Goal: Obtain resource: Obtain resource

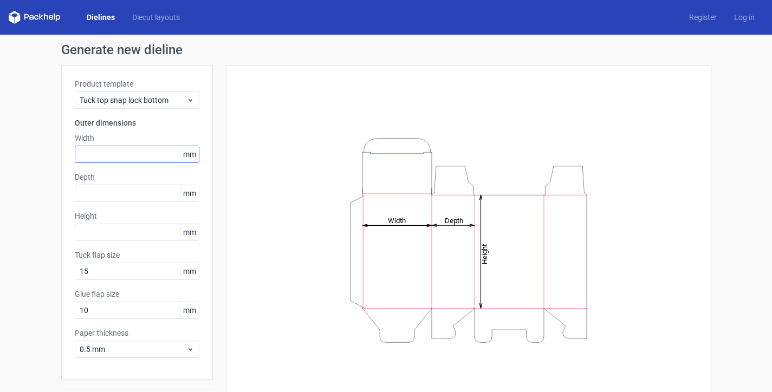
scroll to position [75, 0]
click at [130, 153] on input "text" at bounding box center [137, 154] width 125 height 17
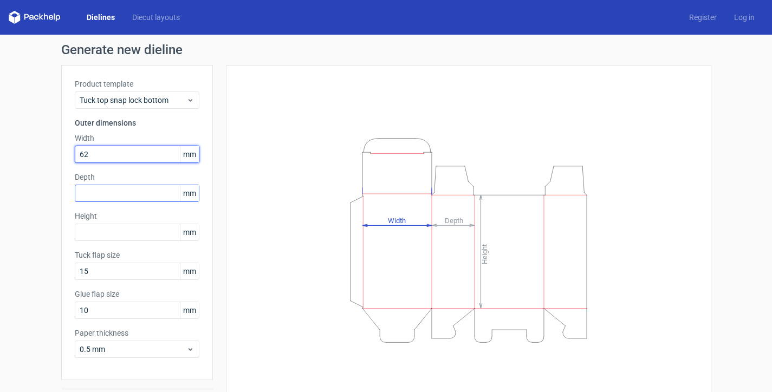
type input "62"
click at [99, 194] on input "text" at bounding box center [137, 193] width 125 height 17
type input "62"
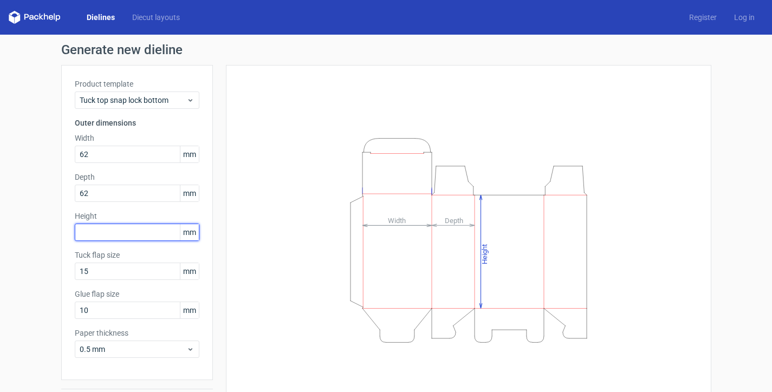
click at [101, 226] on input "text" at bounding box center [137, 232] width 125 height 17
type input "87"
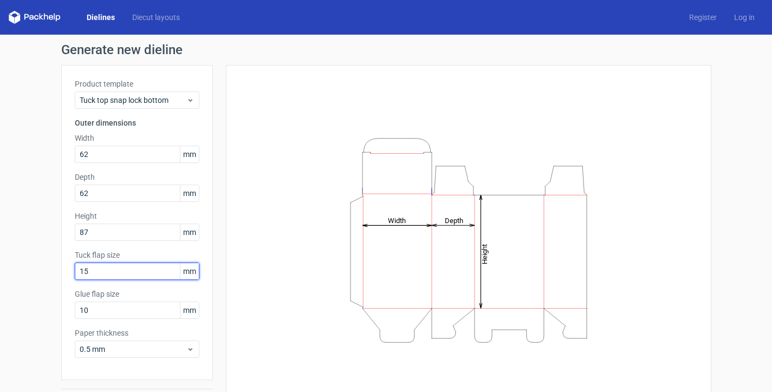
click at [98, 269] on input "15" at bounding box center [137, 271] width 125 height 17
drag, startPoint x: 98, startPoint y: 269, endPoint x: 53, endPoint y: 276, distance: 46.0
click at [53, 276] on div "Generate new dieline Product template Tuck top snap lock bottom Outer dimension…" at bounding box center [386, 229] width 772 height 389
type input "20"
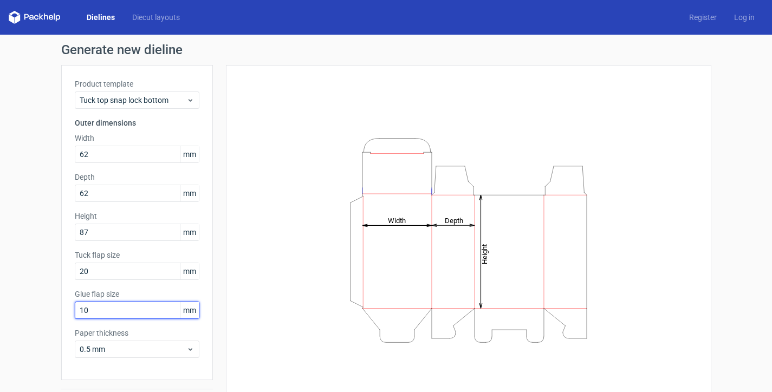
drag, startPoint x: 97, startPoint y: 306, endPoint x: 11, endPoint y: 328, distance: 88.8
click at [11, 328] on div "Generate new dieline Product template Tuck top snap lock bottom Outer dimension…" at bounding box center [386, 229] width 772 height 389
type input "15"
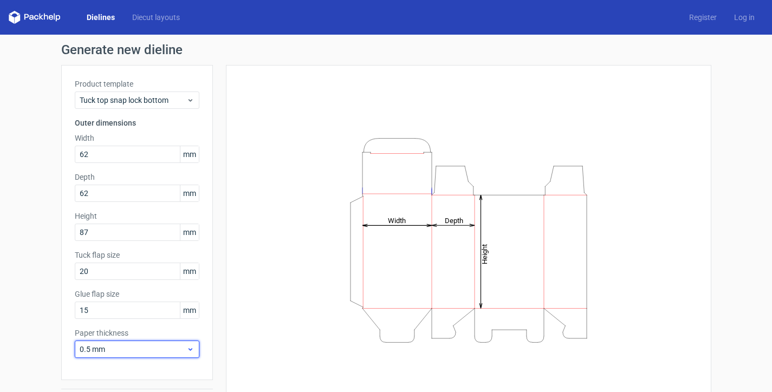
click at [115, 354] on span "0.5 mm" at bounding box center [133, 349] width 107 height 11
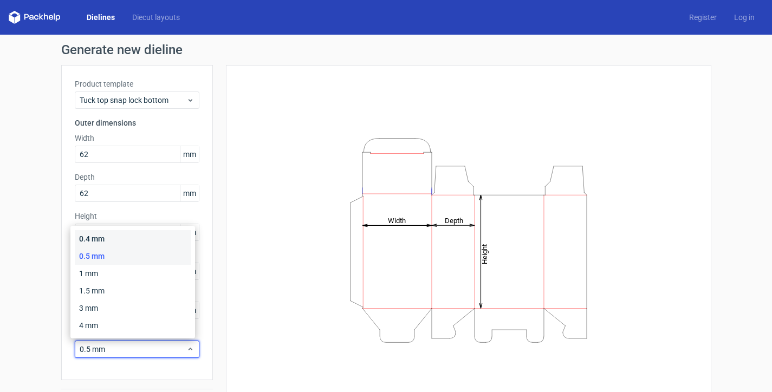
click at [112, 238] on div "0.4 mm" at bounding box center [133, 238] width 116 height 17
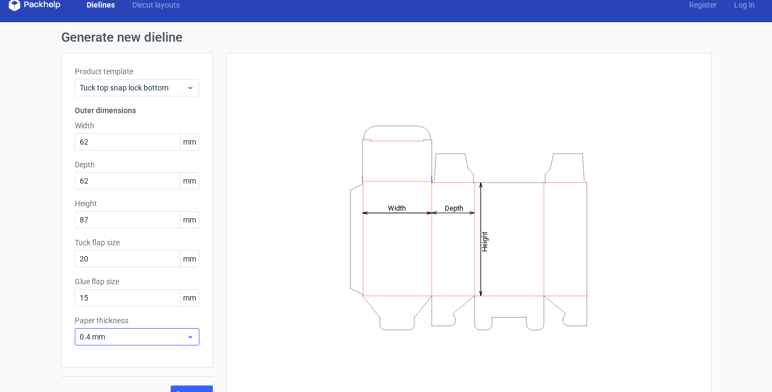
scroll to position [32, 0]
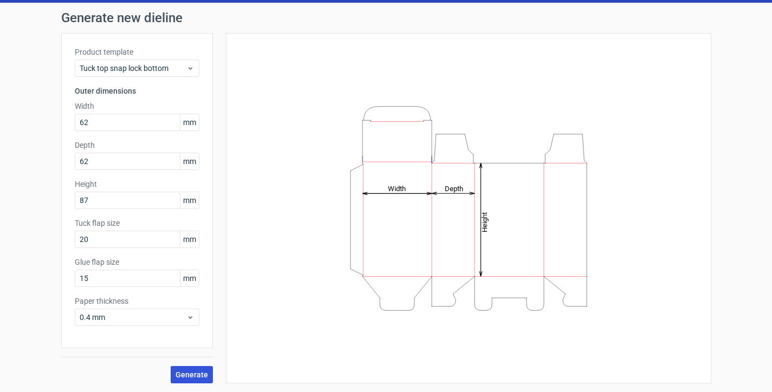
click at [184, 374] on span "Generate" at bounding box center [191, 375] width 32 height 8
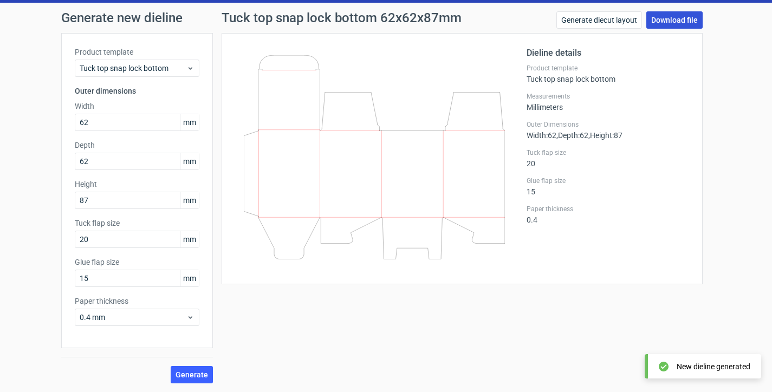
click at [657, 17] on link "Download file" at bounding box center [674, 19] width 56 height 17
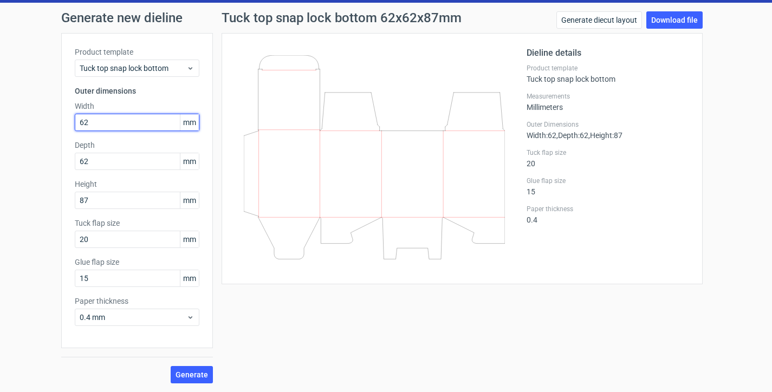
type textarea "2"
drag, startPoint x: 96, startPoint y: 128, endPoint x: 12, endPoint y: 128, distance: 84.5
click at [12, 128] on div "Generate new dieline Product template Tuck top snap lock bottom Outer dimension…" at bounding box center [386, 197] width 772 height 389
type input "117"
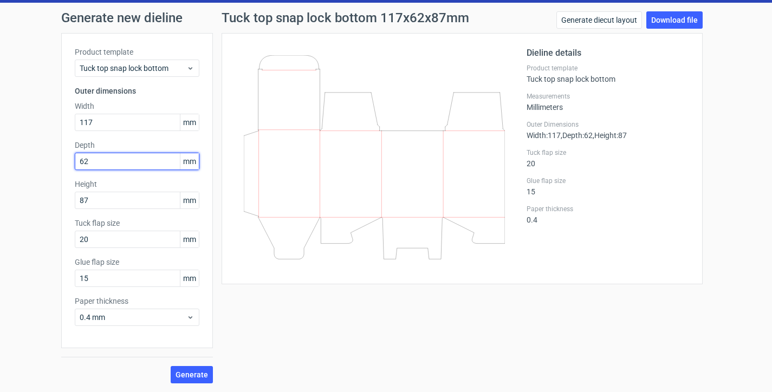
drag, startPoint x: 84, startPoint y: 167, endPoint x: 57, endPoint y: 163, distance: 27.3
click at [61, 163] on div "Product template Tuck top snap lock bottom Outer dimensions Width 117 mm Depth …" at bounding box center [137, 190] width 152 height 315
type input "117"
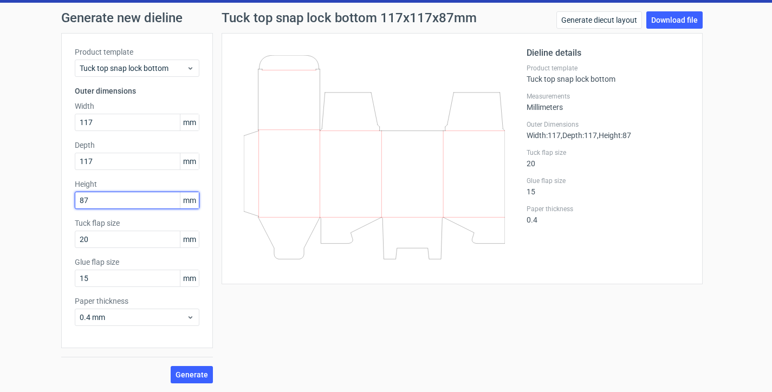
drag, startPoint x: 77, startPoint y: 203, endPoint x: 60, endPoint y: 203, distance: 17.3
click at [61, 203] on div "Product template Tuck top snap lock bottom Outer dimensions Width 117 mm Depth …" at bounding box center [137, 190] width 152 height 315
type input "122"
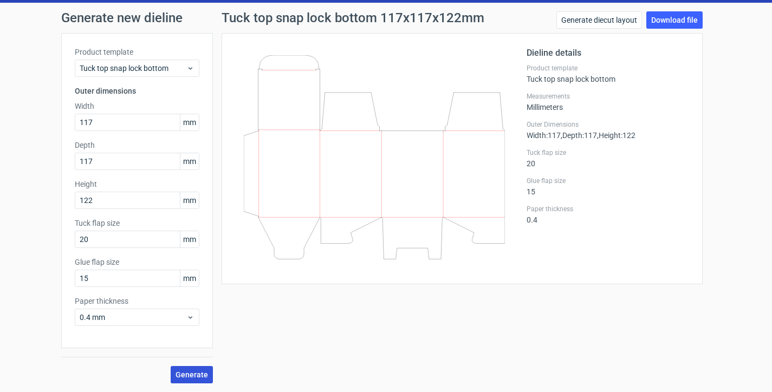
click at [191, 371] on span "Generate" at bounding box center [191, 375] width 32 height 8
click at [675, 20] on link "Download file" at bounding box center [674, 19] width 56 height 17
drag, startPoint x: 93, startPoint y: 237, endPoint x: 36, endPoint y: 237, distance: 57.4
click at [36, 237] on div "Generate new dieline Product template Tuck top snap lock bottom Outer dimension…" at bounding box center [386, 197] width 772 height 389
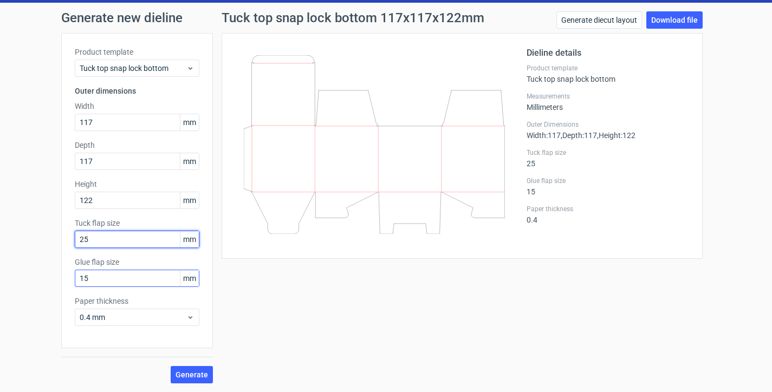
type input "25"
click at [110, 281] on input "15" at bounding box center [137, 278] width 125 height 17
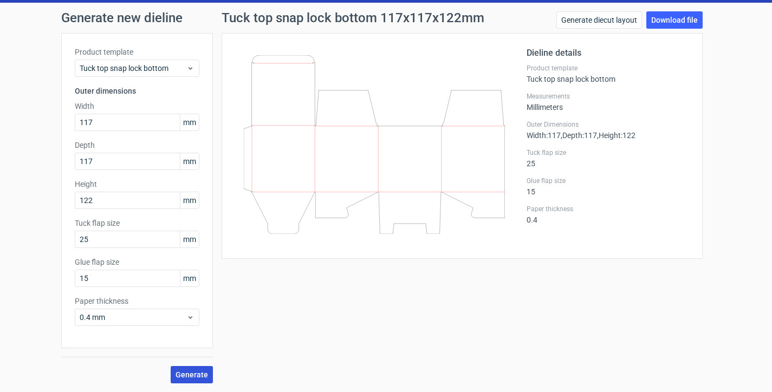
click at [185, 373] on span "Generate" at bounding box center [191, 375] width 32 height 8
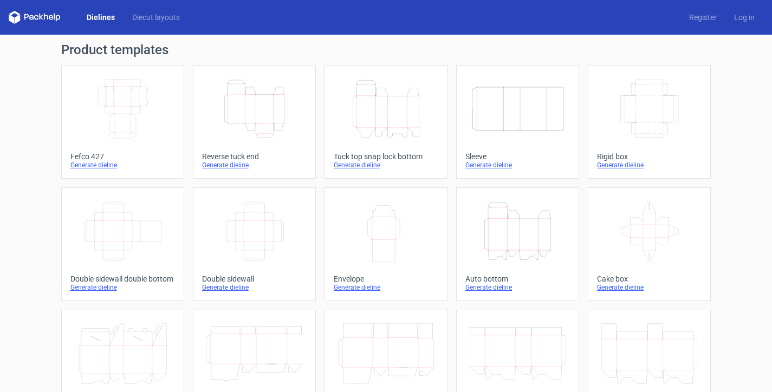
scroll to position [75, 0]
click at [380, 112] on icon "Height Depth Width" at bounding box center [386, 109] width 96 height 61
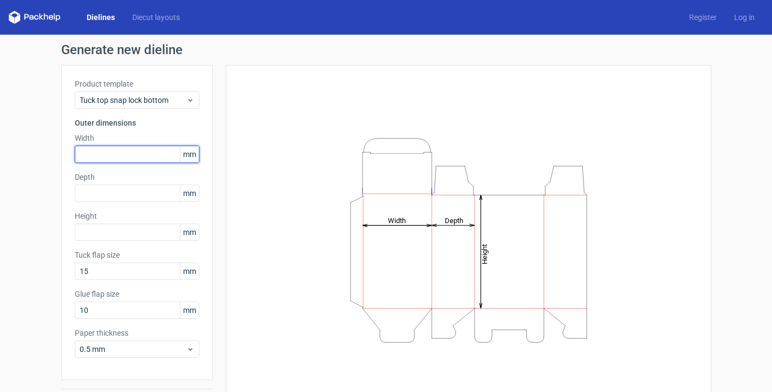
click at [117, 151] on input "text" at bounding box center [137, 154] width 125 height 17
type input "117"
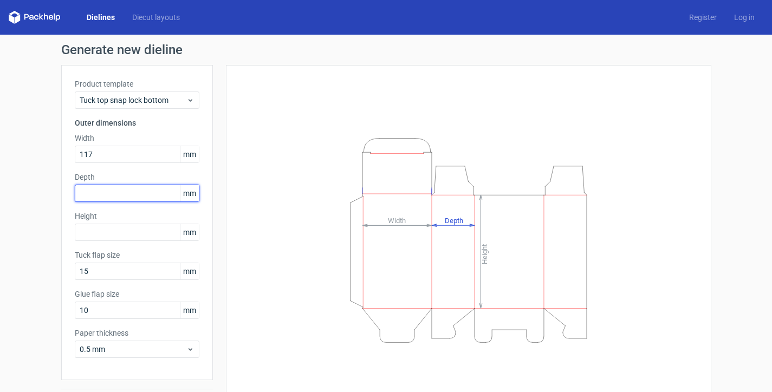
click at [97, 192] on input "text" at bounding box center [137, 193] width 125 height 17
type input "117"
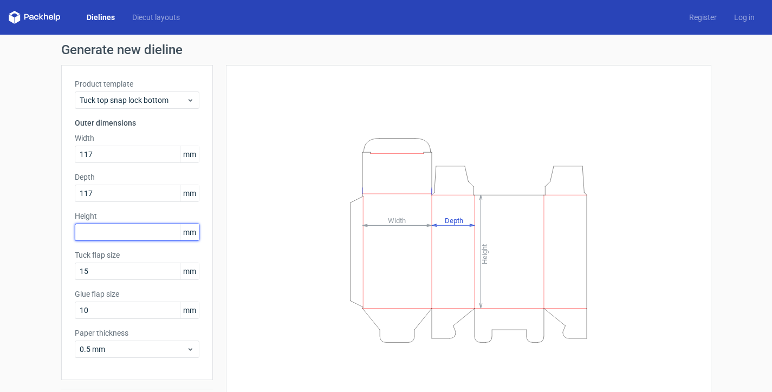
click at [100, 231] on input "text" at bounding box center [137, 232] width 125 height 17
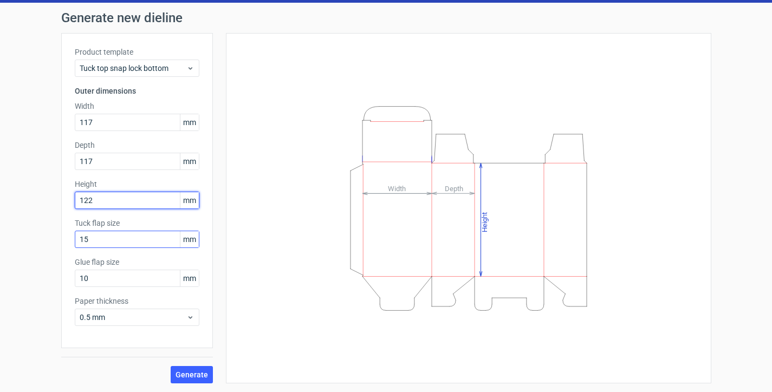
type input "122"
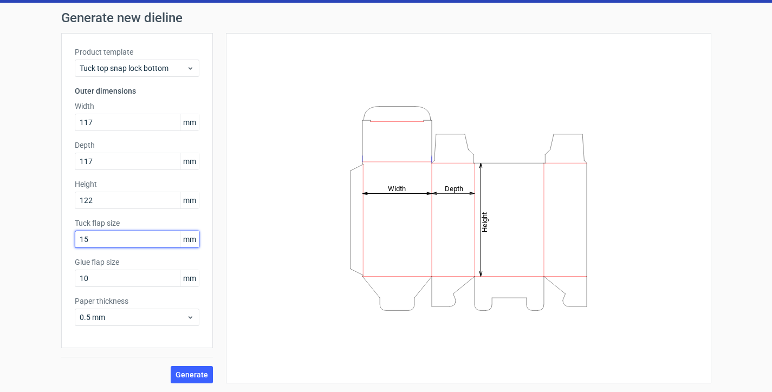
click at [103, 238] on input "15" at bounding box center [137, 239] width 125 height 17
drag, startPoint x: 74, startPoint y: 244, endPoint x: 59, endPoint y: 246, distance: 14.8
click at [61, 246] on div "Product template Tuck top snap lock bottom Outer dimensions Width 117 mm Depth …" at bounding box center [137, 190] width 152 height 315
type input "25"
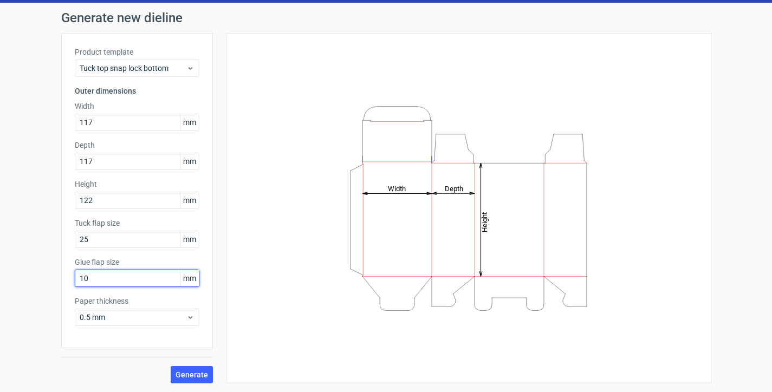
drag, startPoint x: 96, startPoint y: 277, endPoint x: 66, endPoint y: 280, distance: 30.5
click at [66, 280] on div "Product template Tuck top snap lock bottom Outer dimensions Width 117 mm Depth …" at bounding box center [137, 190] width 152 height 315
type input "15"
drag, startPoint x: 147, startPoint y: 321, endPoint x: 145, endPoint y: 308, distance: 13.7
click at [147, 320] on span "0.5 mm" at bounding box center [133, 317] width 107 height 11
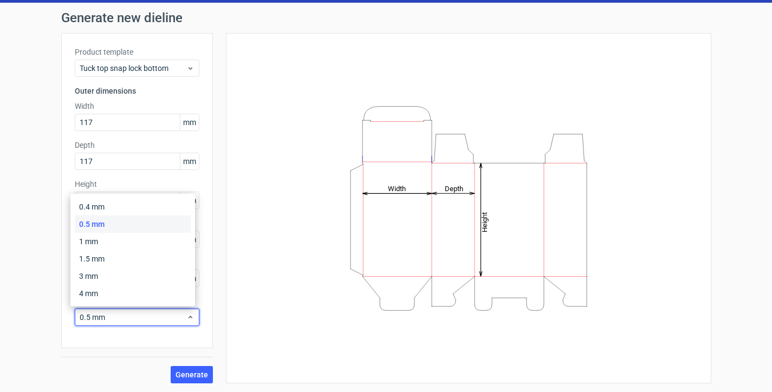
click at [144, 218] on div "0.5 mm" at bounding box center [133, 224] width 116 height 17
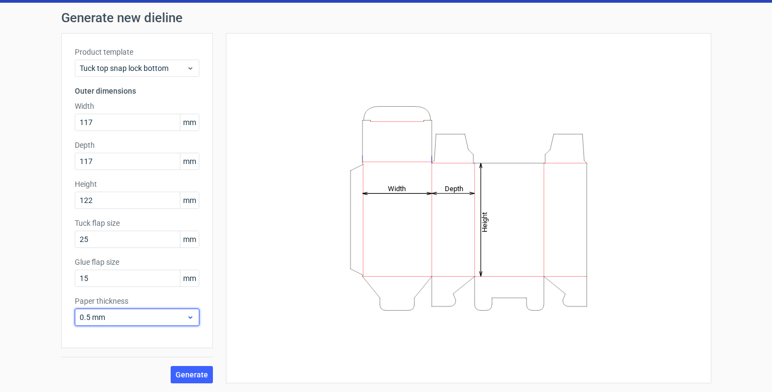
click at [125, 321] on span "0.5 mm" at bounding box center [133, 317] width 107 height 11
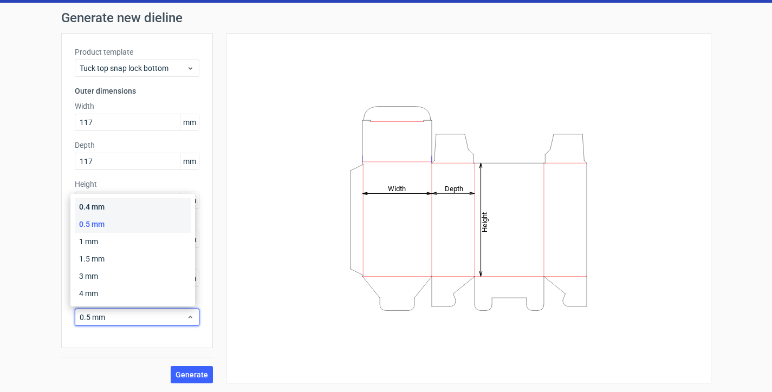
click at [128, 203] on div "0.4 mm" at bounding box center [133, 206] width 116 height 17
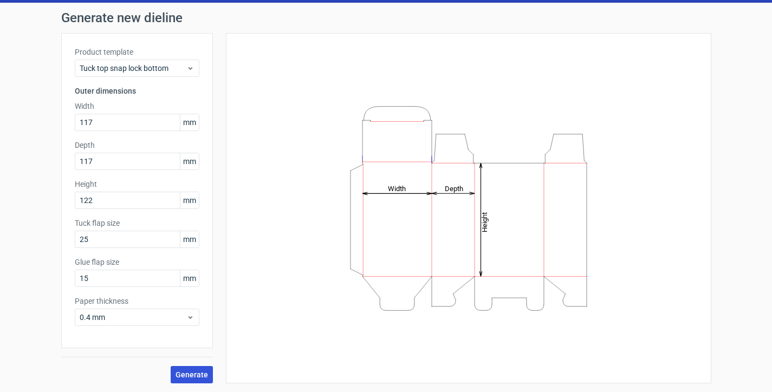
click at [180, 376] on span "Generate" at bounding box center [191, 375] width 32 height 8
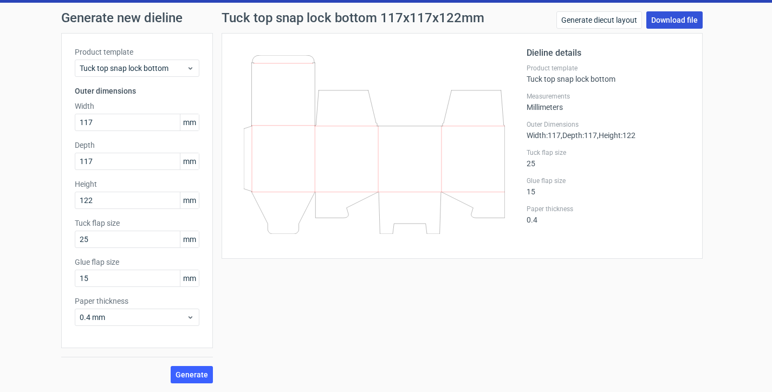
click at [676, 15] on link "Download file" at bounding box center [674, 19] width 56 height 17
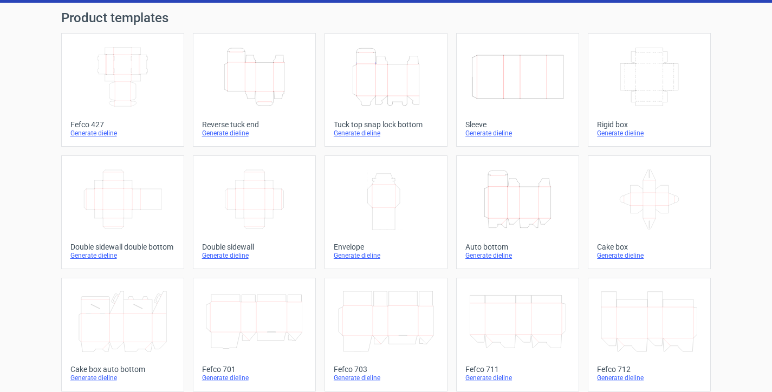
click at [391, 206] on icon "Width Height" at bounding box center [386, 199] width 96 height 61
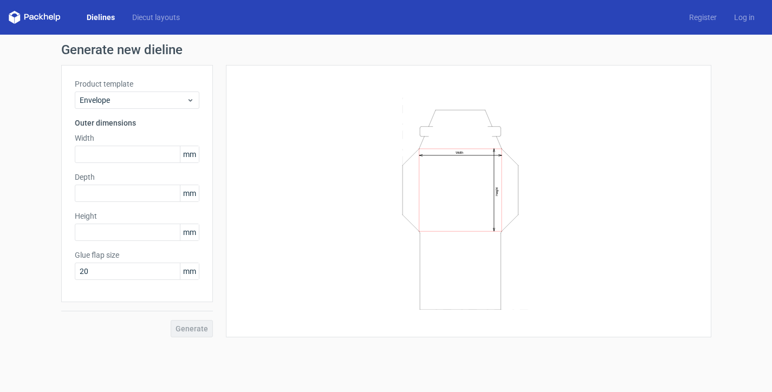
drag, startPoint x: 391, startPoint y: 206, endPoint x: 377, endPoint y: 219, distance: 19.2
drag, startPoint x: 377, startPoint y: 219, endPoint x: 349, endPoint y: 386, distance: 169.7
drag, startPoint x: 349, startPoint y: 386, endPoint x: 657, endPoint y: 181, distance: 369.9
click at [657, 181] on div "Width Height" at bounding box center [468, 201] width 458 height 245
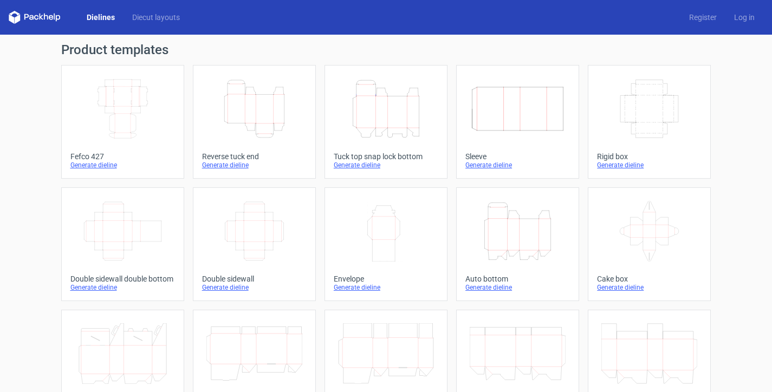
scroll to position [75, 0]
click at [254, 117] on icon "Height Depth Width" at bounding box center [254, 109] width 96 height 61
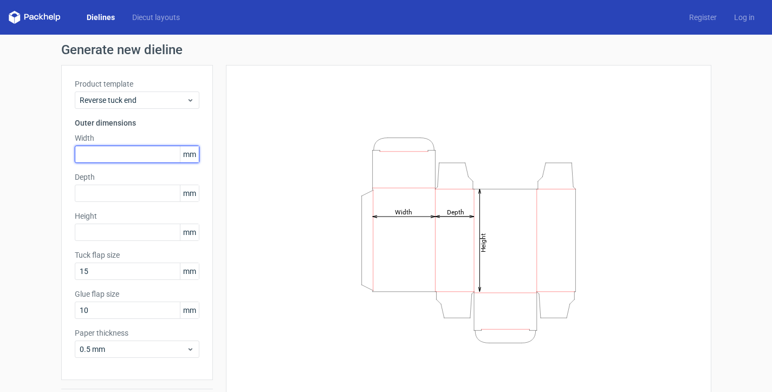
click at [152, 156] on input "text" at bounding box center [137, 154] width 125 height 17
type input "67"
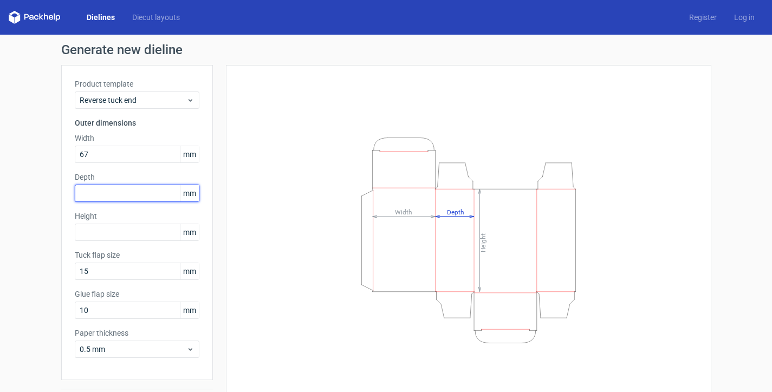
click at [122, 197] on input "text" at bounding box center [137, 193] width 125 height 17
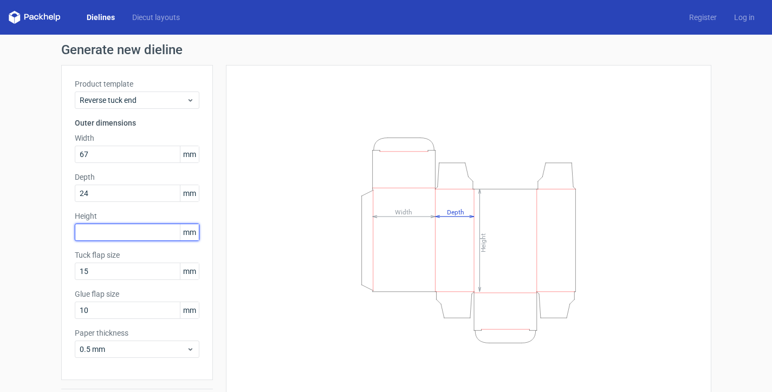
click at [106, 229] on div "Height mm" at bounding box center [137, 226] width 125 height 30
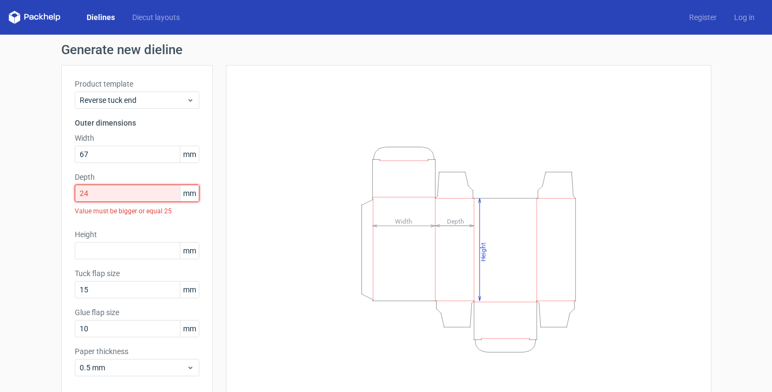
drag, startPoint x: 97, startPoint y: 197, endPoint x: 37, endPoint y: 198, distance: 60.1
click at [37, 198] on div "Generate new dieline Product template Reverse tuck end Outer dimensions Width 6…" at bounding box center [386, 239] width 772 height 408
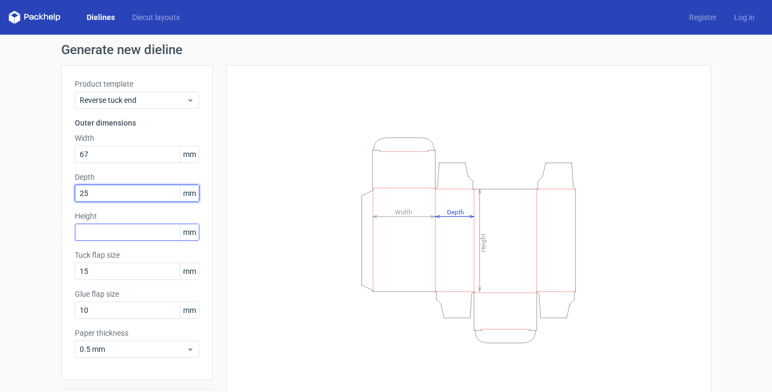
type input "25"
click at [86, 230] on input "text" at bounding box center [137, 232] width 125 height 17
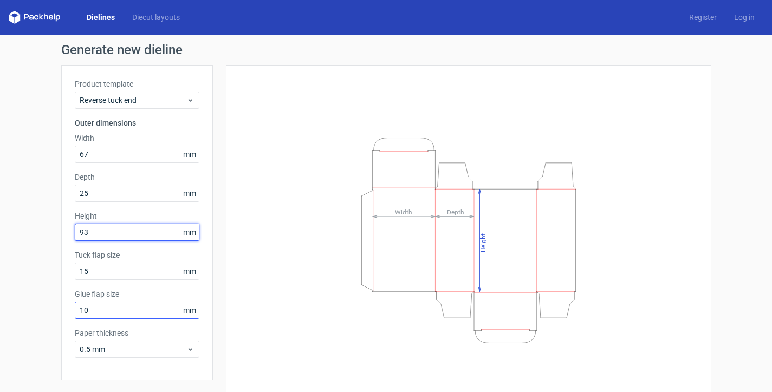
type input "93"
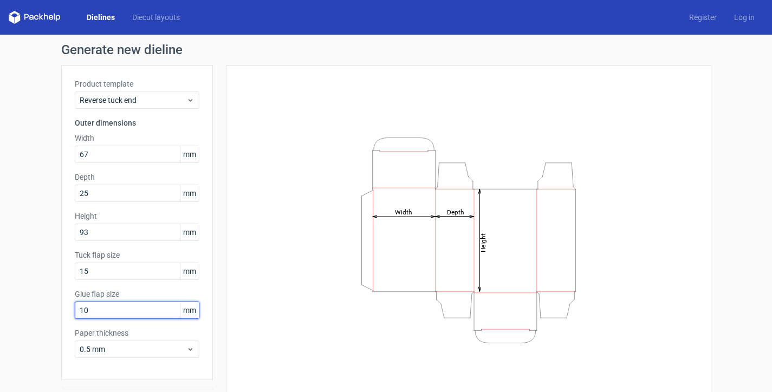
drag, startPoint x: 123, startPoint y: 305, endPoint x: 58, endPoint y: 313, distance: 64.9
click at [61, 313] on div "Product template Reverse tuck end Outer dimensions Width 67 mm Depth 25 mm Heig…" at bounding box center [137, 222] width 152 height 315
type input "12"
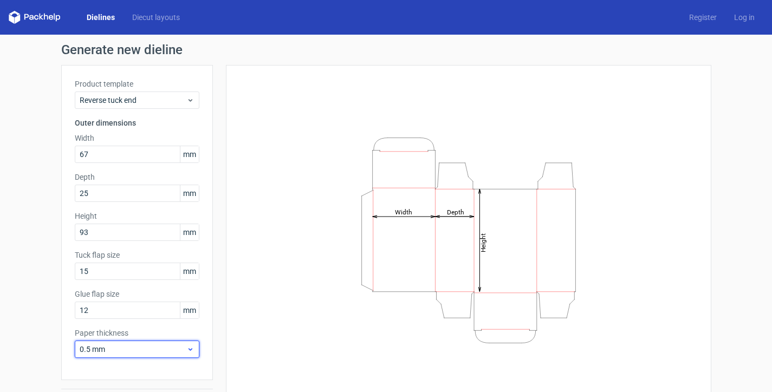
click at [109, 354] on span "0.5 mm" at bounding box center [133, 349] width 107 height 11
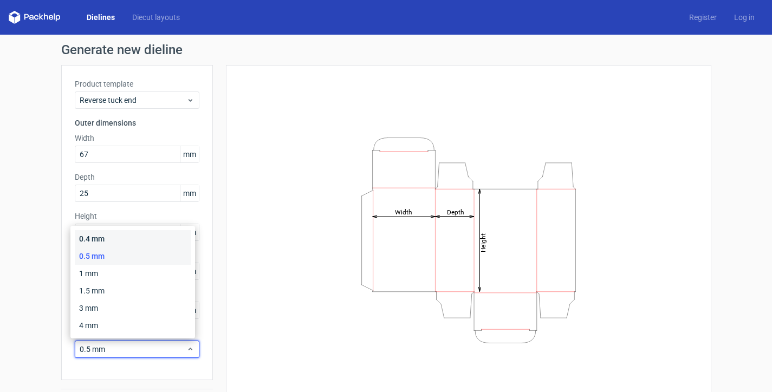
click at [114, 243] on div "0.4 mm" at bounding box center [133, 238] width 116 height 17
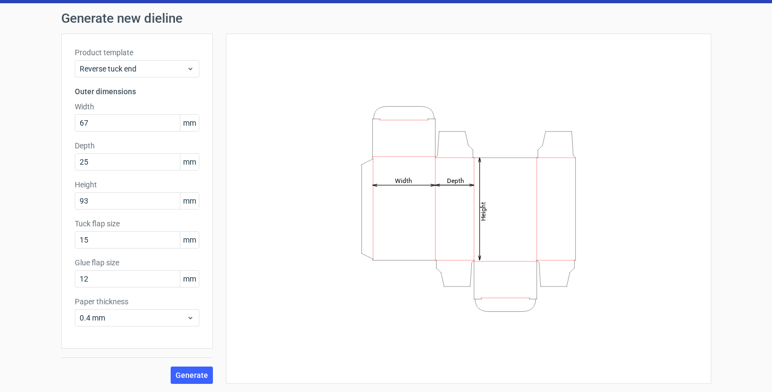
scroll to position [32, 0]
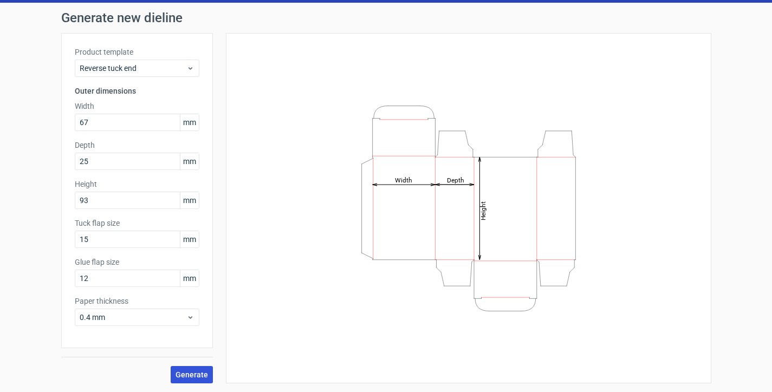
click at [192, 372] on span "Generate" at bounding box center [191, 375] width 32 height 8
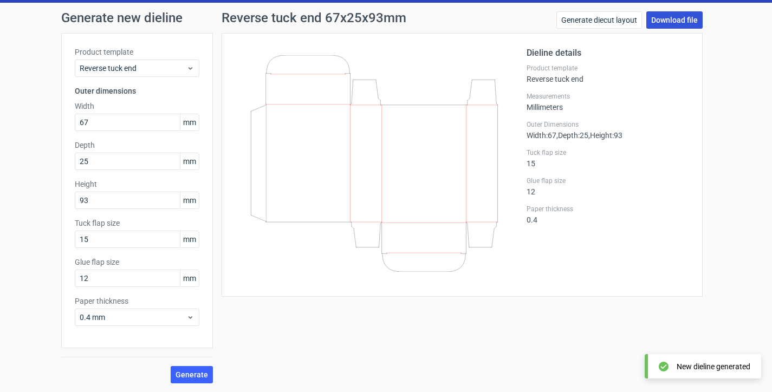
click at [673, 22] on link "Download file" at bounding box center [674, 19] width 56 height 17
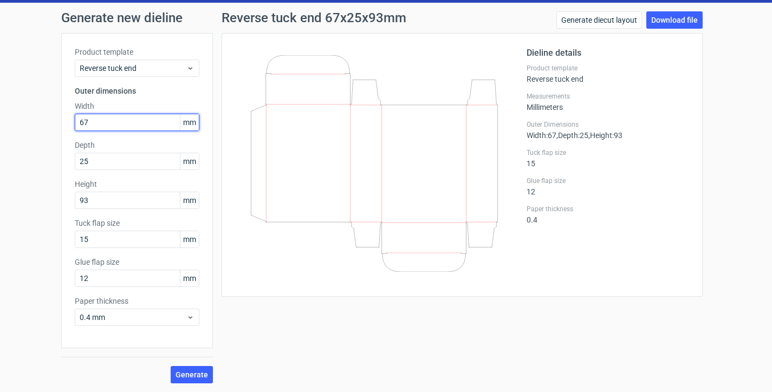
type textarea "7"
drag, startPoint x: 97, startPoint y: 114, endPoint x: 62, endPoint y: 119, distance: 35.5
click at [62, 119] on div "Product template Reverse tuck end Outer dimensions Width 67 mm Depth 25 mm Heig…" at bounding box center [137, 190] width 152 height 315
type input "117"
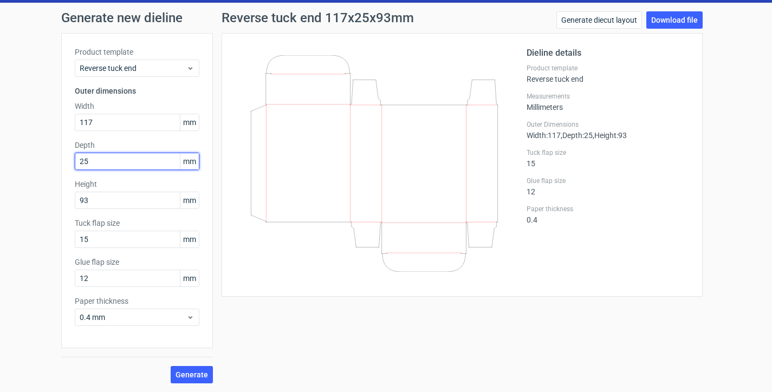
drag, startPoint x: 92, startPoint y: 162, endPoint x: 40, endPoint y: 164, distance: 52.0
click at [40, 164] on div "Generate new dieline Product template Reverse tuck end Outer dimensions Width 1…" at bounding box center [386, 197] width 772 height 389
type input "117"
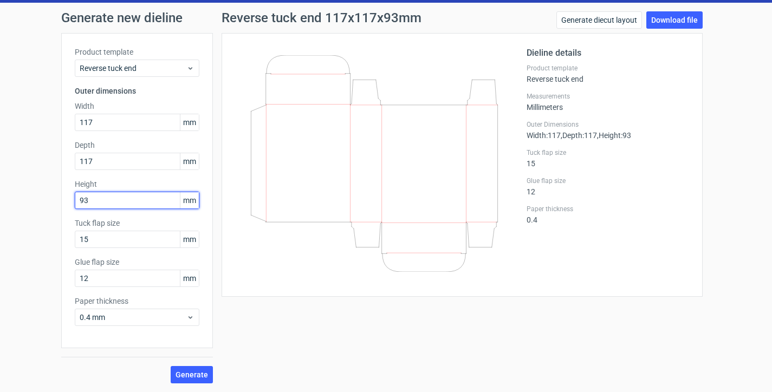
click at [47, 207] on div "Generate new dieline Product template Reverse tuck end Outer dimensions Width 1…" at bounding box center [386, 197] width 772 height 389
type input "120"
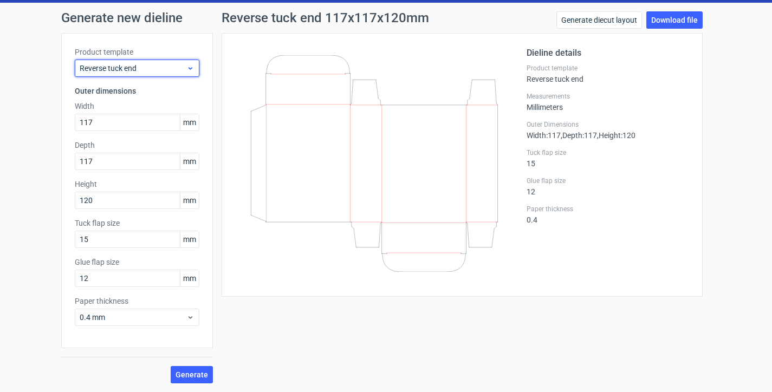
click at [128, 67] on span "Reverse tuck end" at bounding box center [133, 68] width 107 height 11
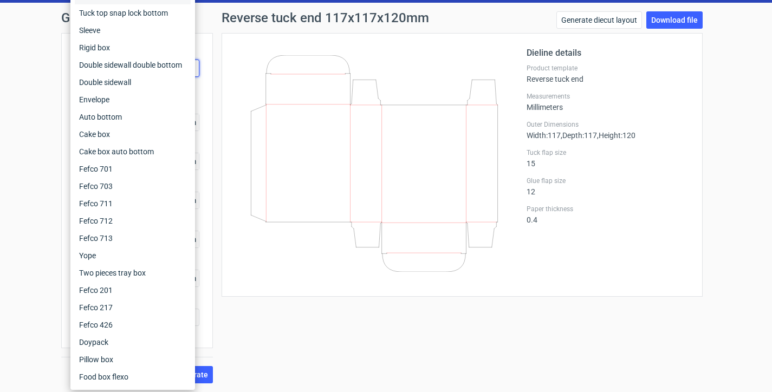
click at [493, 25] on div "Reverse tuck end 117x117x120mm Generate diecut layout Download file" at bounding box center [461, 22] width 481 height 22
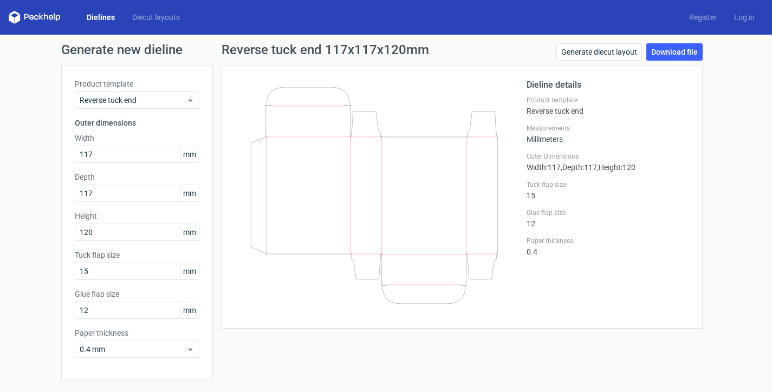
click at [22, 17] on icon at bounding box center [35, 17] width 52 height 13
click at [51, 15] on icon at bounding box center [51, 17] width 4 height 5
click at [41, 15] on icon at bounding box center [35, 17] width 52 height 13
drag, startPoint x: 41, startPoint y: 15, endPoint x: 80, endPoint y: 15, distance: 39.0
click at [43, 15] on icon at bounding box center [35, 17] width 52 height 13
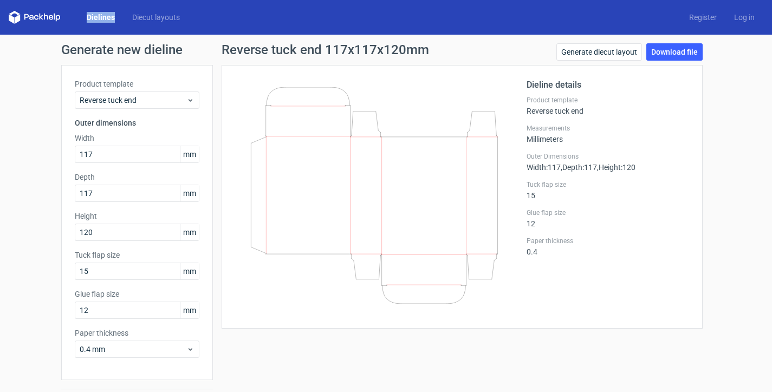
click at [92, 16] on link "Dielines" at bounding box center [100, 17] width 45 height 11
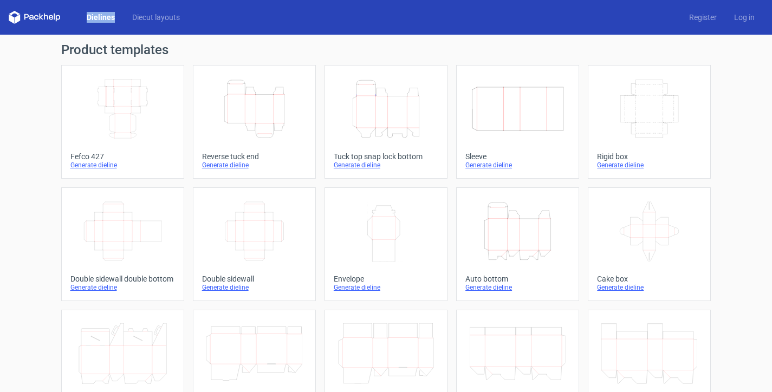
click at [398, 105] on icon "Height Depth Width" at bounding box center [386, 109] width 96 height 61
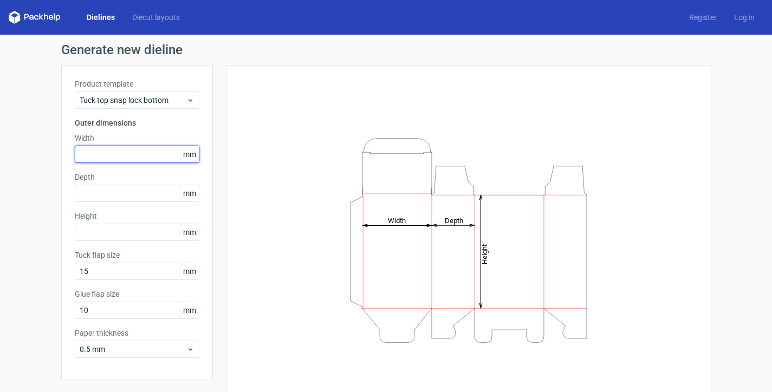
click at [103, 146] on input "text" at bounding box center [137, 154] width 125 height 17
type input "117"
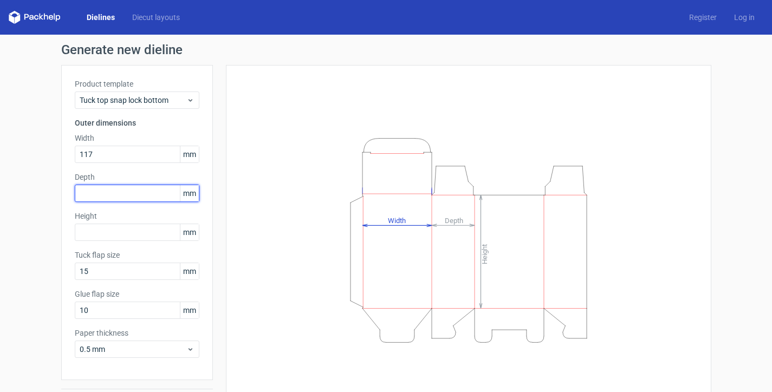
click at [90, 194] on input "text" at bounding box center [137, 193] width 125 height 17
type input "117"
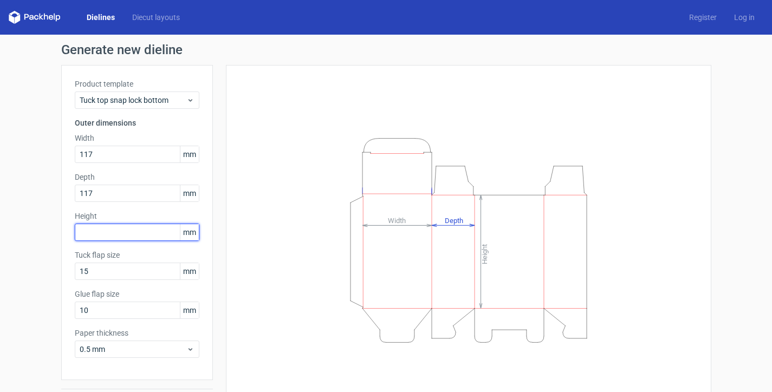
click at [92, 227] on input "text" at bounding box center [137, 232] width 125 height 17
type input "122"
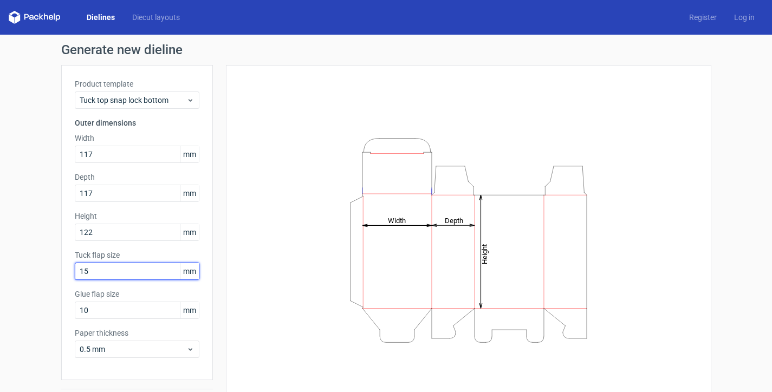
drag, startPoint x: 96, startPoint y: 268, endPoint x: 60, endPoint y: 272, distance: 36.5
click at [61, 272] on div "Product template Tuck top snap lock bottom Outer dimensions Width 117 mm Depth …" at bounding box center [137, 222] width 152 height 315
type input "25"
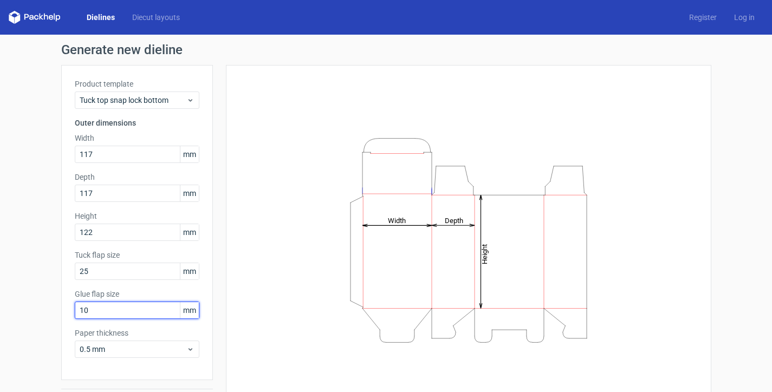
drag, startPoint x: 87, startPoint y: 315, endPoint x: 51, endPoint y: 315, distance: 35.2
click at [52, 315] on div "Generate new dieline Product template Tuck top snap lock bottom Outer dimension…" at bounding box center [386, 229] width 772 height 389
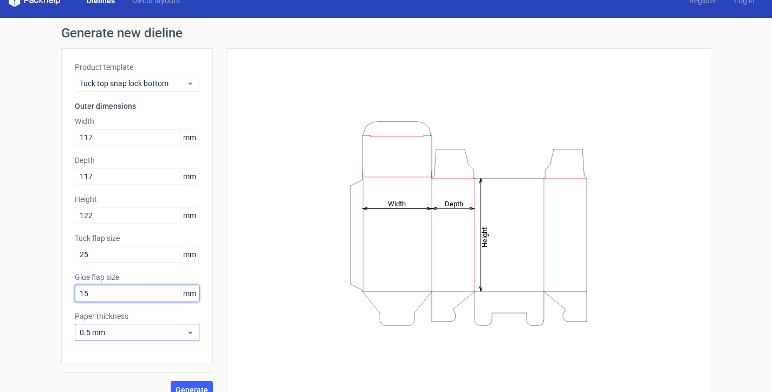
scroll to position [32, 0]
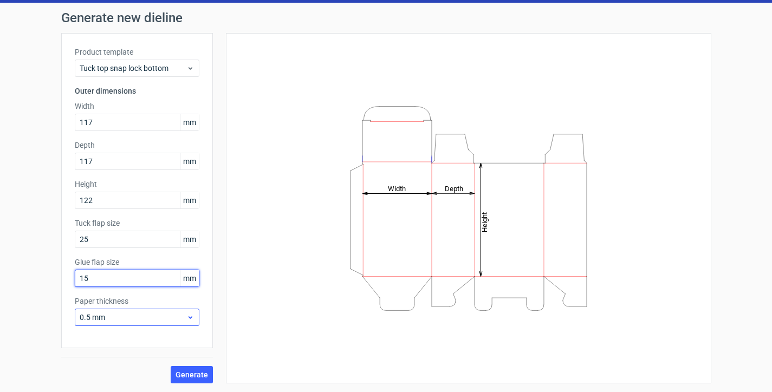
type input "15"
click at [136, 319] on span "0.5 mm" at bounding box center [133, 317] width 107 height 11
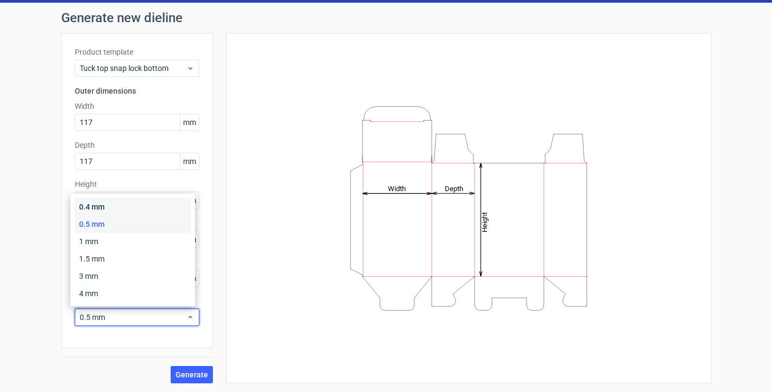
click at [107, 205] on div "0.4 mm" at bounding box center [133, 206] width 116 height 17
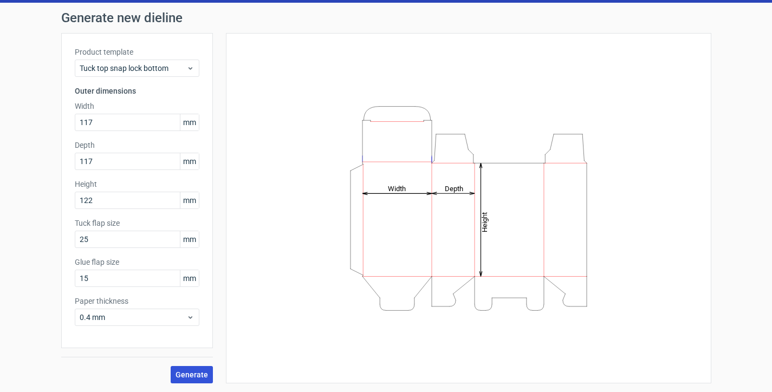
click at [182, 373] on span "Generate" at bounding box center [191, 375] width 32 height 8
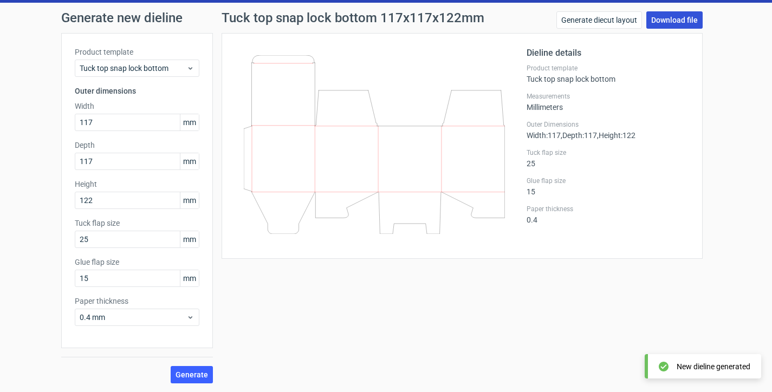
click at [673, 17] on link "Download file" at bounding box center [674, 19] width 56 height 17
click at [29, 139] on div "Generate new dieline Product template Tuck top snap lock bottom Outer dimension…" at bounding box center [386, 197] width 772 height 389
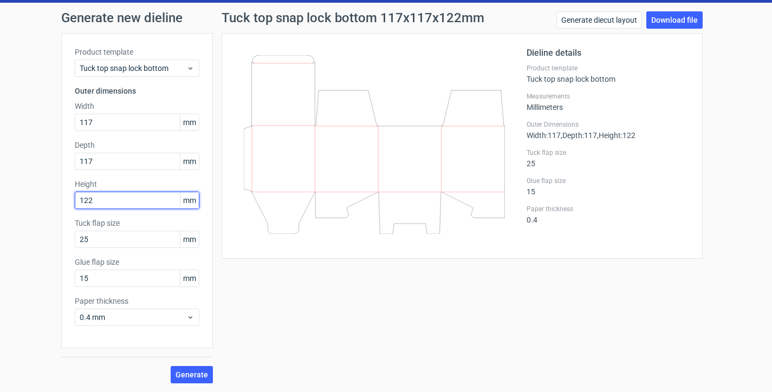
drag, startPoint x: 97, startPoint y: 201, endPoint x: 30, endPoint y: 201, distance: 67.7
click at [30, 201] on div "Generate new dieline Product template Tuck top snap lock bottom Outer dimension…" at bounding box center [386, 197] width 772 height 389
type input "120"
click at [195, 371] on span "Generate" at bounding box center [191, 375] width 32 height 8
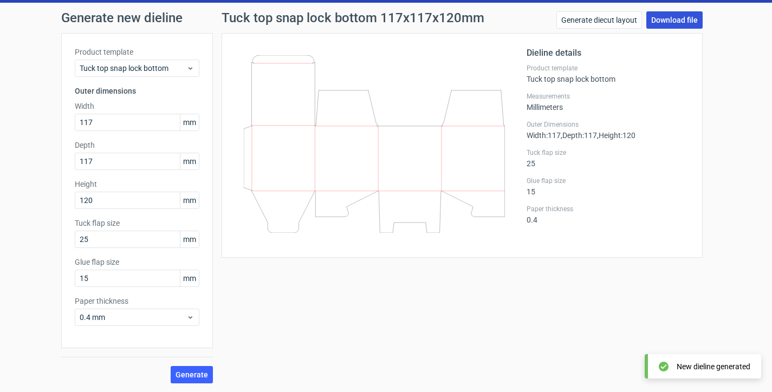
click at [666, 18] on link "Download file" at bounding box center [674, 19] width 56 height 17
